Goal: Task Accomplishment & Management: Use online tool/utility

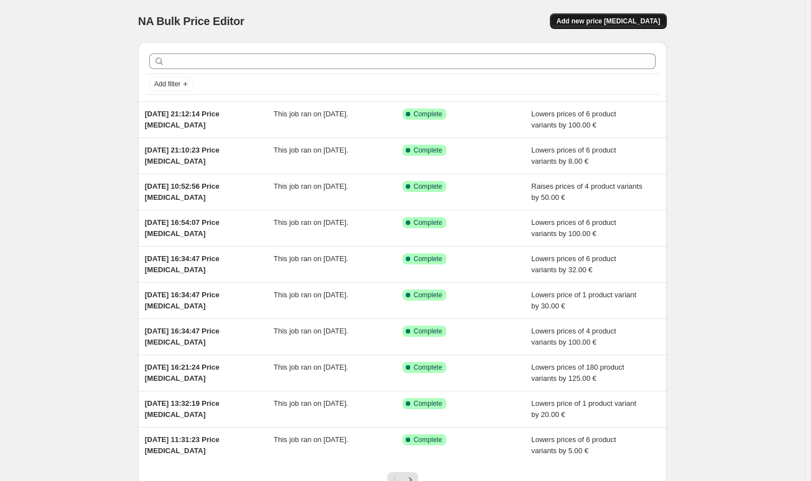
click at [595, 21] on span "Add new price [MEDICAL_DATA]" at bounding box center [607, 21] width 103 height 9
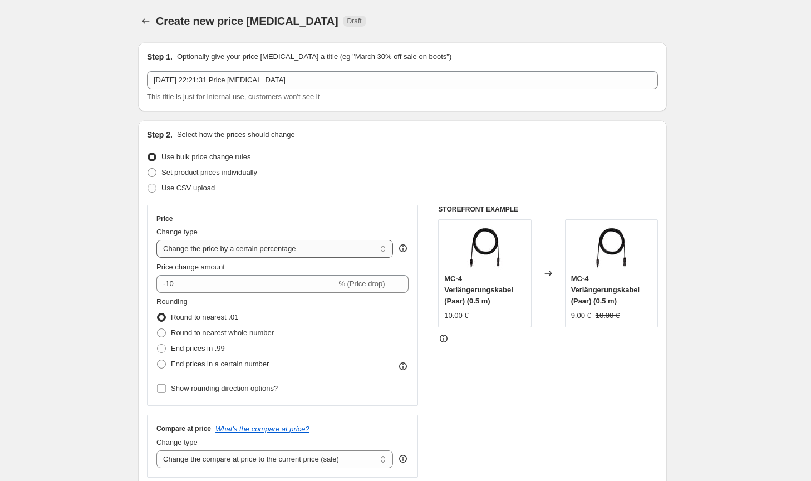
click at [307, 255] on select "Change the price to a certain amount Change the price by a certain amount Chang…" at bounding box center [274, 249] width 236 height 18
select select "by"
click at [159, 240] on select "Change the price to a certain amount Change the price by a certain amount Chang…" at bounding box center [274, 249] width 236 height 18
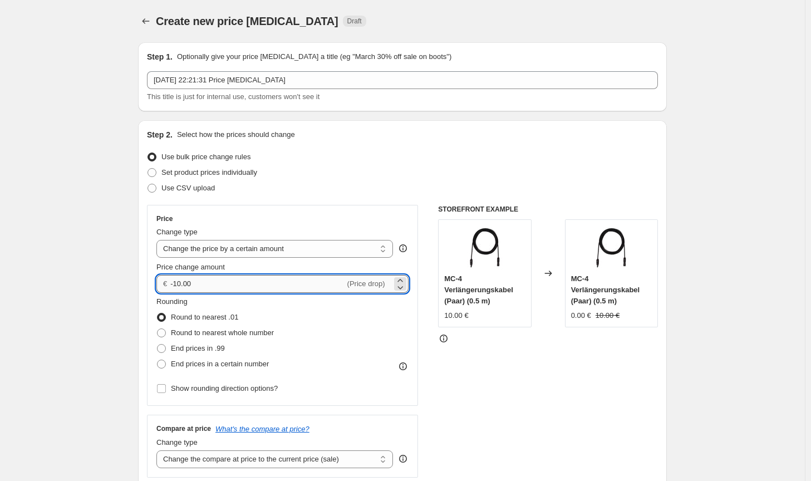
drag, startPoint x: 213, startPoint y: 285, endPoint x: 176, endPoint y: 283, distance: 36.2
click at [176, 283] on input "-10.00" at bounding box center [257, 284] width 174 height 18
type input "-2.00"
click at [220, 330] on span "Round to nearest whole number" at bounding box center [222, 332] width 103 height 8
click at [157, 329] on input "Round to nearest whole number" at bounding box center [157, 328] width 1 height 1
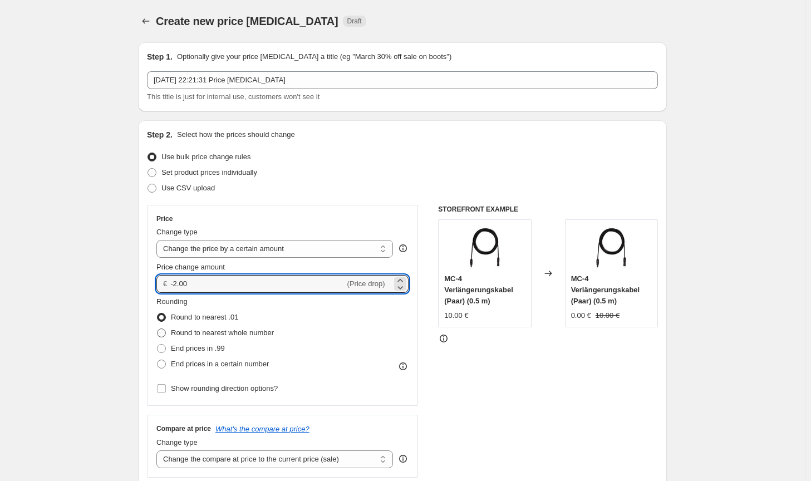
radio input "true"
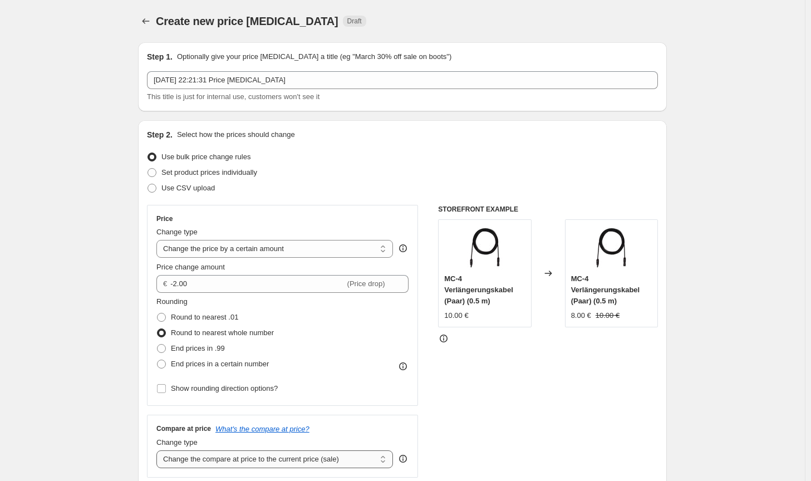
click at [296, 461] on select "Change the compare at price to the current price (sale) Change the compare at p…" at bounding box center [274, 459] width 236 height 18
select select "no_change"
click at [159, 450] on select "Change the compare at price to the current price (sale) Change the compare at p…" at bounding box center [274, 459] width 236 height 18
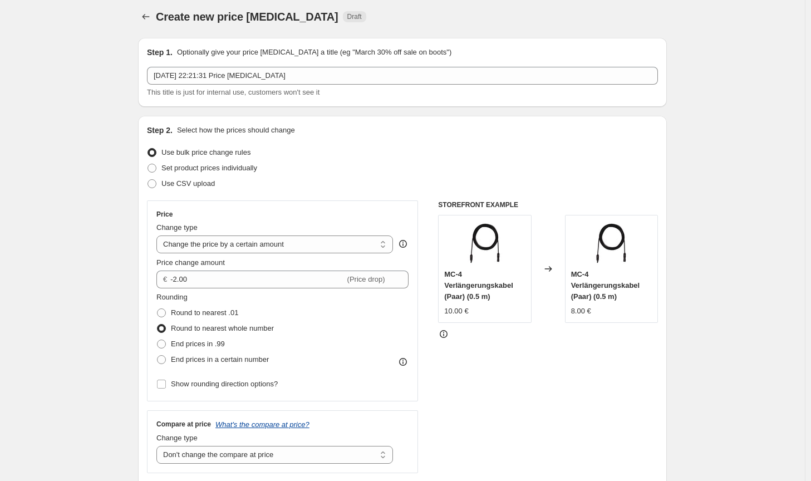
scroll to position [223, 0]
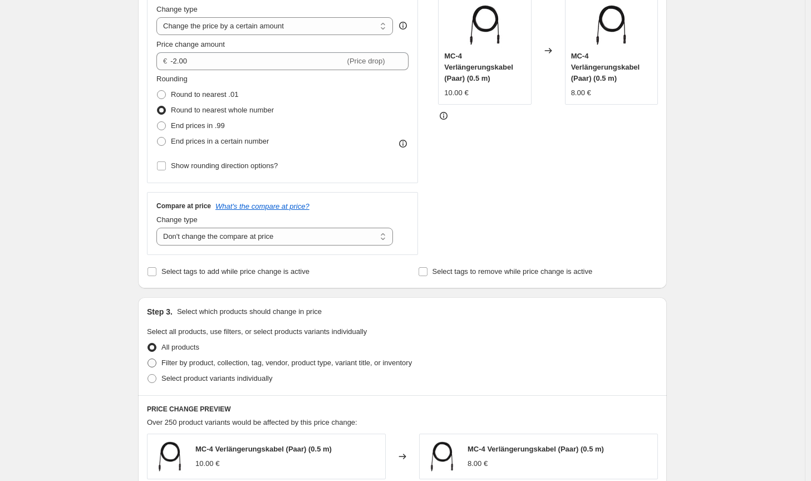
click at [314, 361] on span "Filter by product, collection, tag, vendor, product type, variant title, or inv…" at bounding box center [286, 362] width 250 height 8
click at [148, 359] on input "Filter by product, collection, tag, vendor, product type, variant title, or inv…" at bounding box center [147, 358] width 1 height 1
radio input "true"
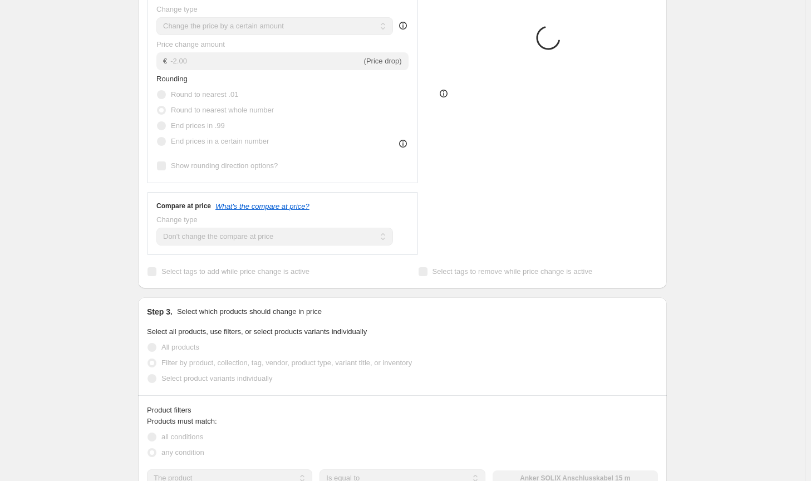
scroll to position [334, 0]
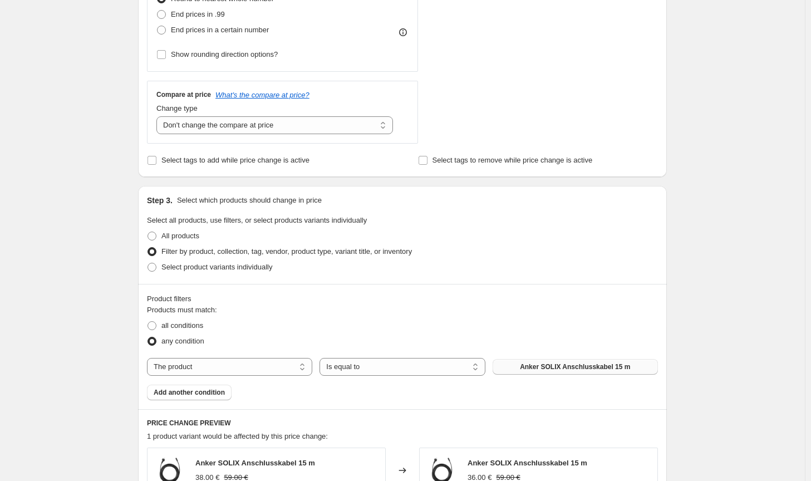
click at [525, 361] on button "Anker SOLIX Anschlusskabel 15 m" at bounding box center [574, 367] width 165 height 16
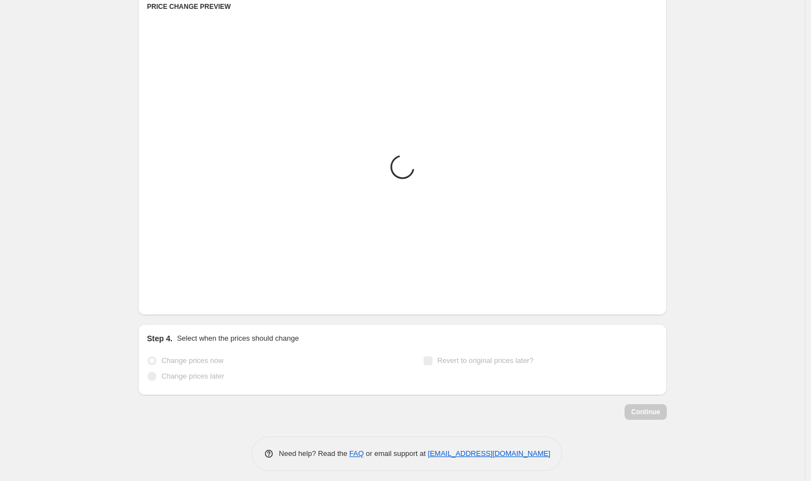
scroll to position [552, 0]
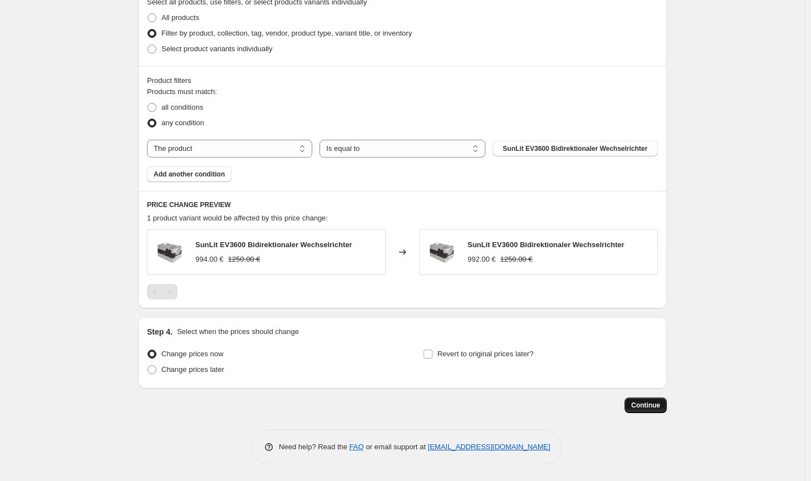
click at [649, 401] on span "Continue" at bounding box center [645, 405] width 29 height 9
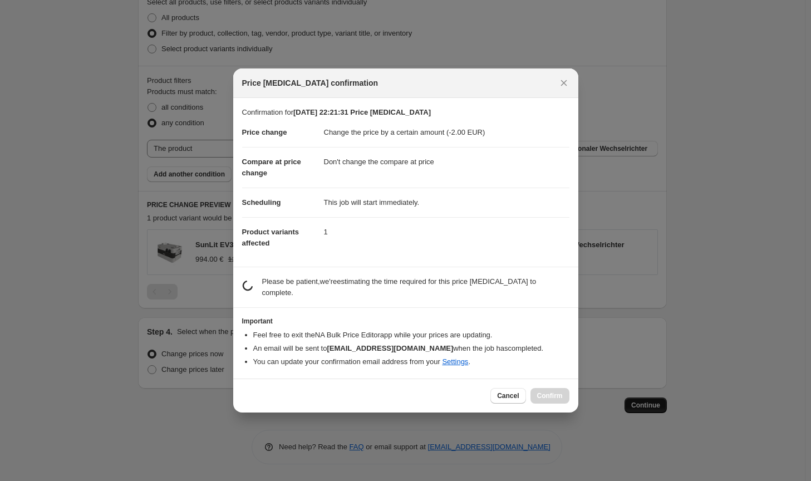
scroll to position [0, 0]
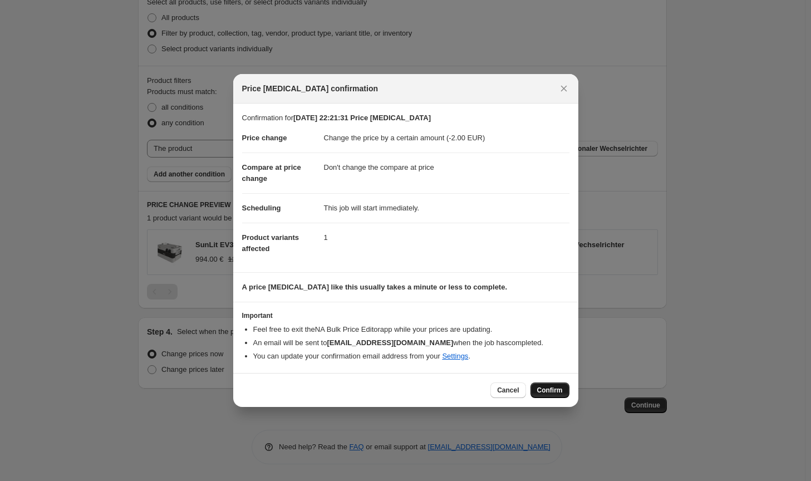
click at [555, 389] on span "Confirm" at bounding box center [550, 390] width 26 height 9
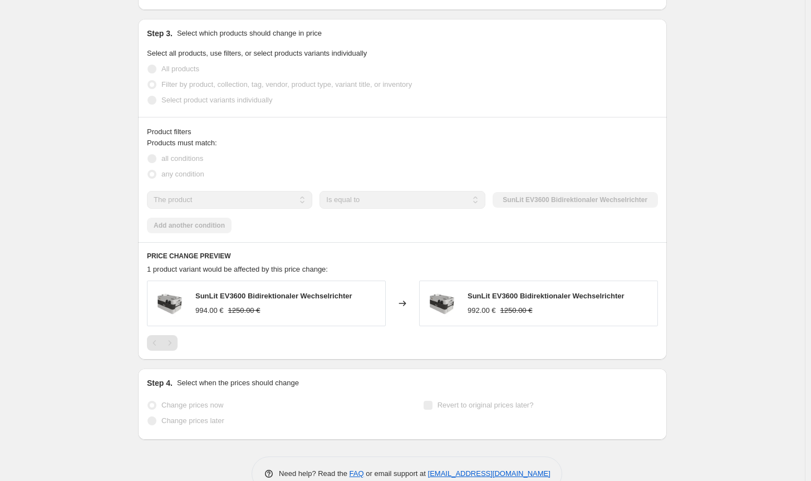
select select "by"
select select "no_change"
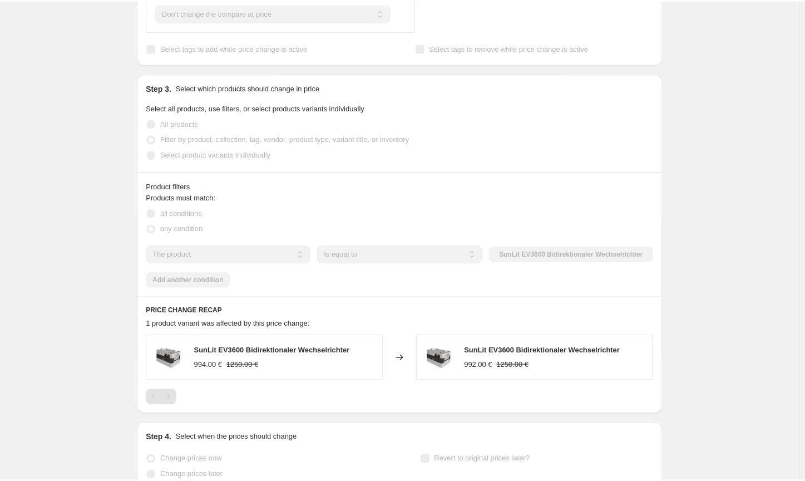
scroll to position [0, 0]
